Goal: Find specific page/section: Find specific page/section

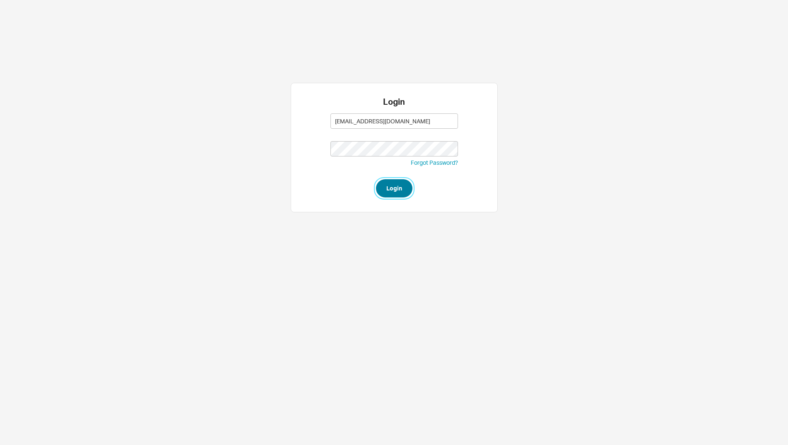
click at [385, 186] on button "Login" at bounding box center [394, 188] width 36 height 18
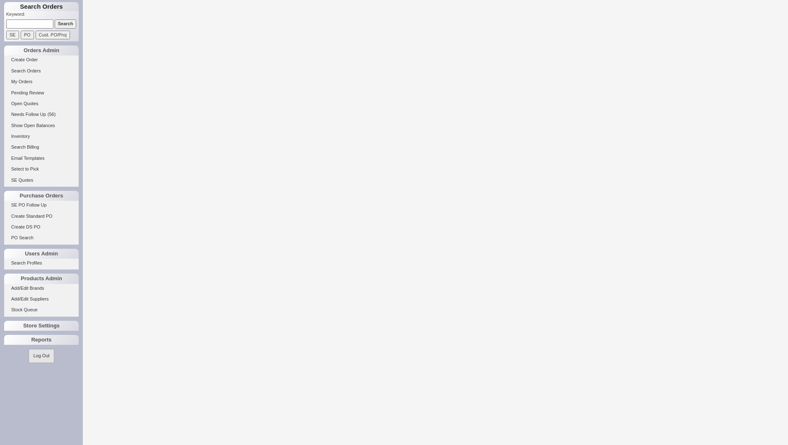
select select "LOW"
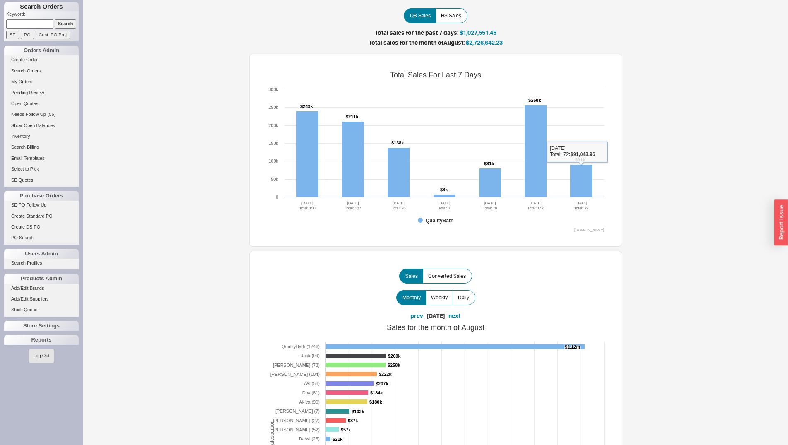
click at [557, 190] on rect at bounding box center [435, 151] width 345 height 166
click at [579, 181] on rect at bounding box center [581, 181] width 22 height 33
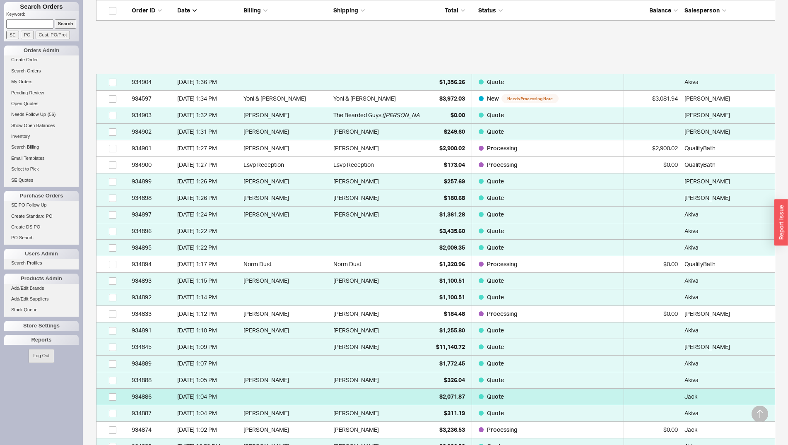
scroll to position [465, 0]
